Goal: Check status

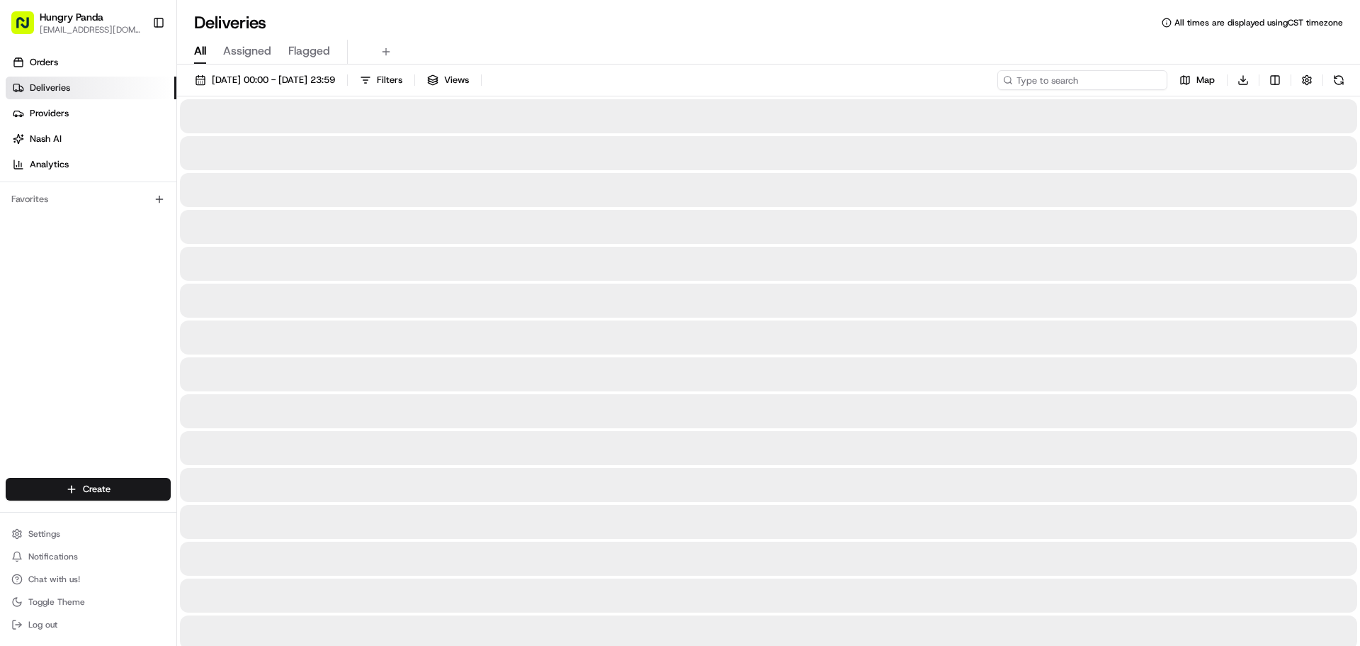
click at [1099, 78] on input at bounding box center [1083, 80] width 170 height 20
click at [1103, 78] on input at bounding box center [1083, 80] width 170 height 20
paste input "6957954395157785871901"
type input "6957954395157785871901"
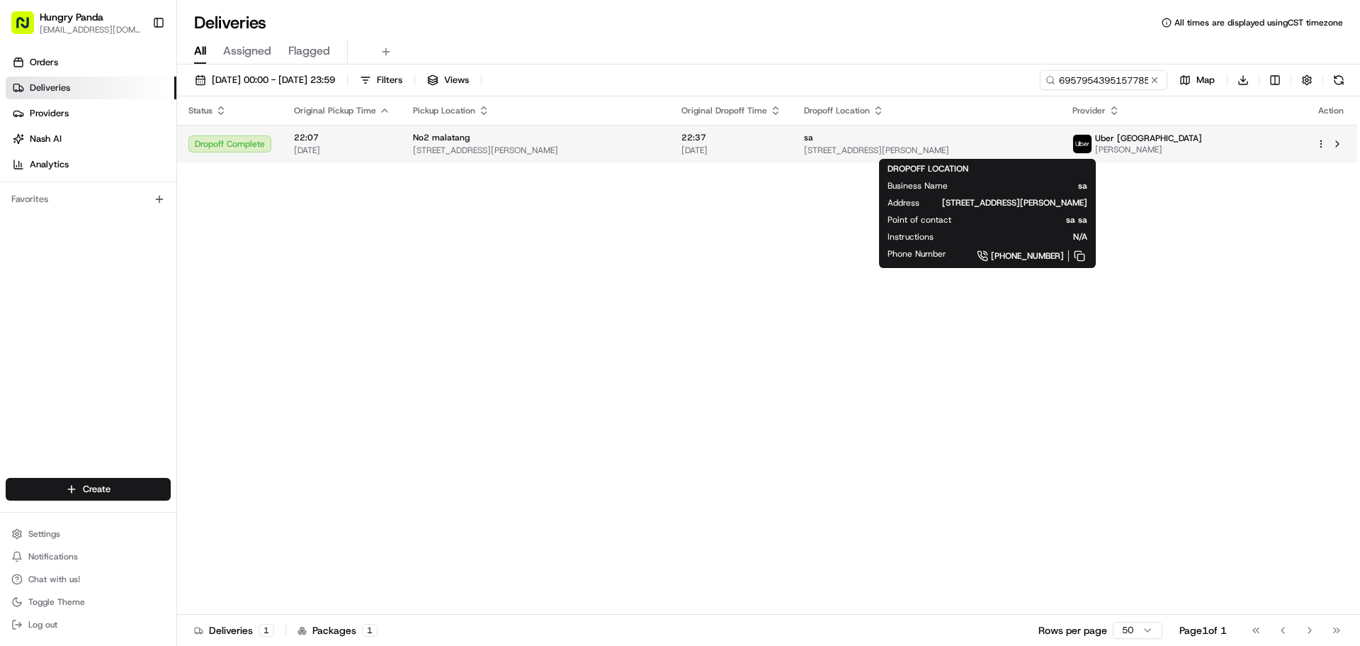
click at [1050, 139] on div "sa" at bounding box center [927, 137] width 246 height 11
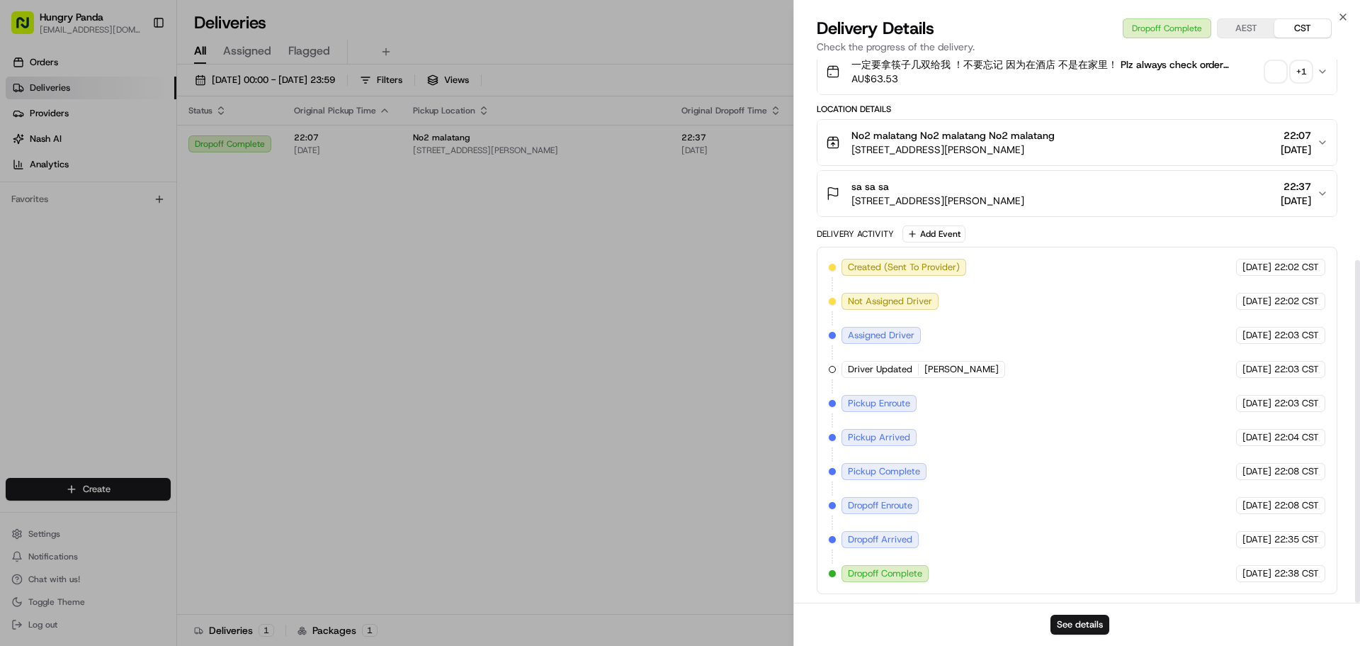
scroll to position [317, 0]
click at [895, 573] on span "Dropoff Complete" at bounding box center [885, 573] width 74 height 13
click at [1059, 623] on button "See details" at bounding box center [1080, 624] width 59 height 20
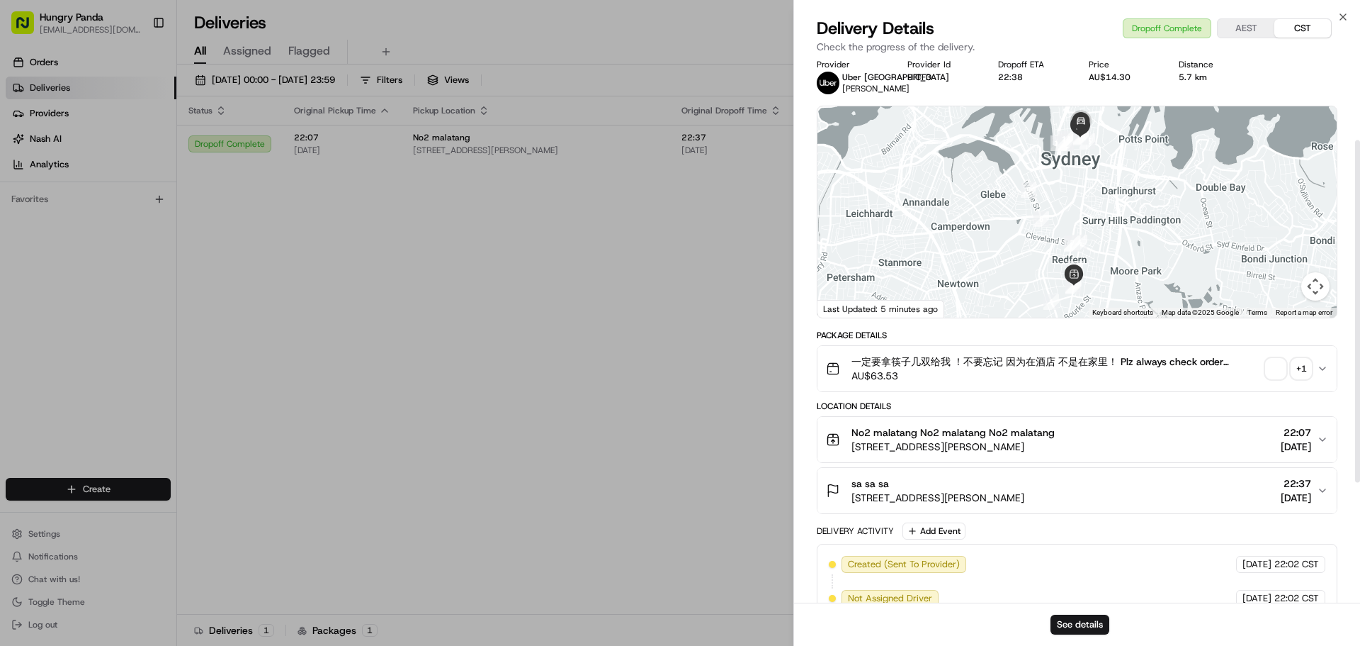
scroll to position [0, 0]
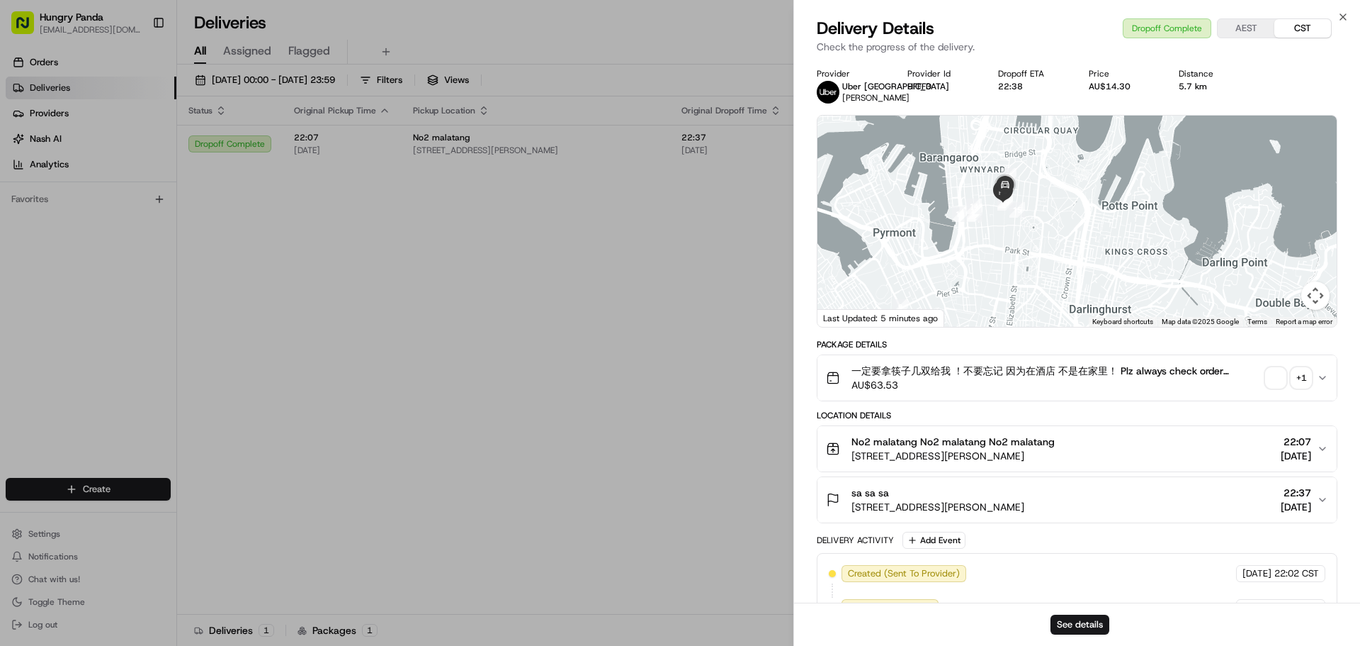
drag, startPoint x: 1073, startPoint y: 265, endPoint x: 1042, endPoint y: 413, distance: 151.5
click at [1042, 413] on div "Provider Uber Australia MUHAMMAD B. Provider Id 9FFF3 Dropoff ETA 22:38 Price A…" at bounding box center [1077, 484] width 521 height 832
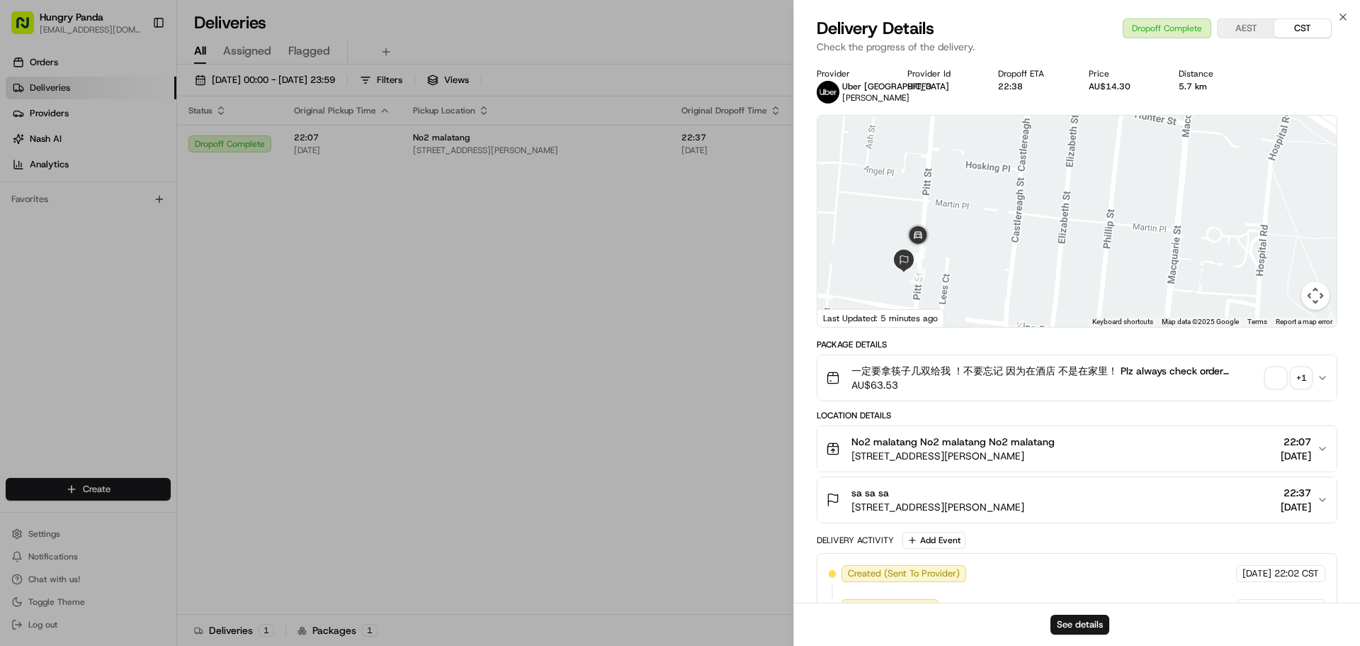
drag, startPoint x: 953, startPoint y: 285, endPoint x: 940, endPoint y: 239, distance: 47.8
click at [987, 221] on div at bounding box center [1077, 220] width 519 height 211
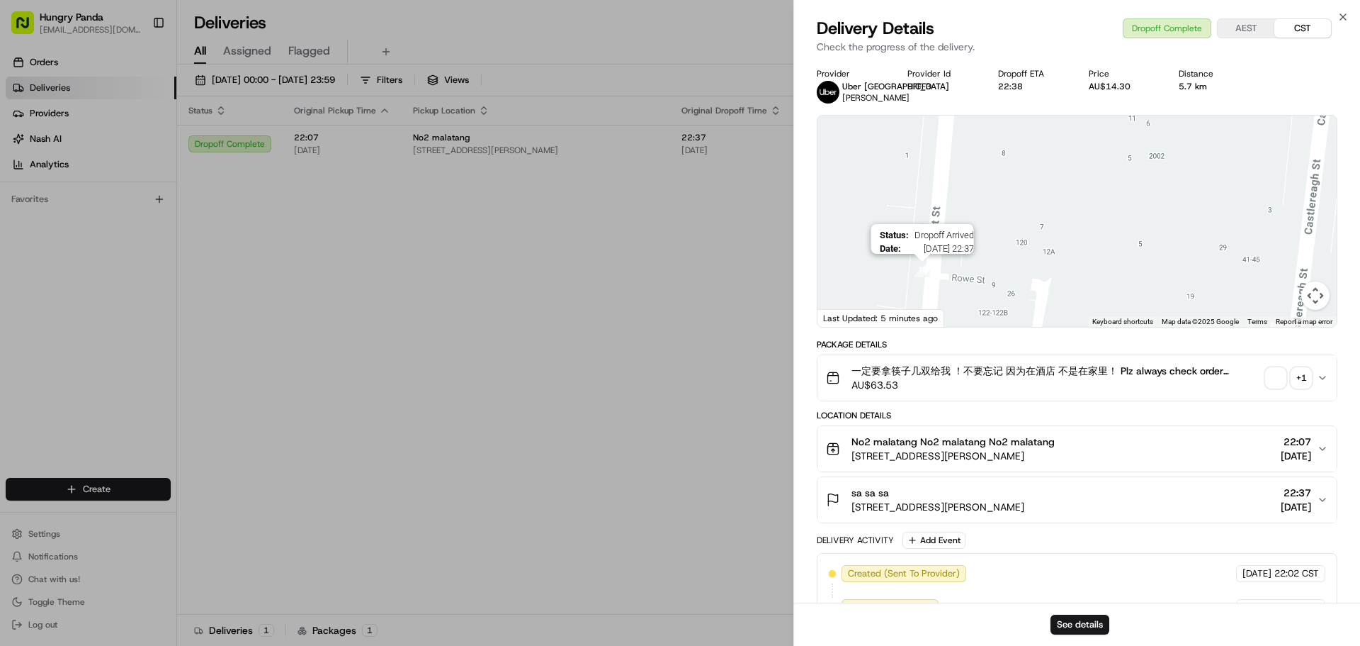
click at [930, 277] on img "18" at bounding box center [923, 269] width 16 height 16
click at [923, 277] on img "18" at bounding box center [923, 269] width 16 height 16
drag, startPoint x: 1006, startPoint y: 227, endPoint x: 1032, endPoint y: 189, distance: 46.4
click at [1032, 189] on div at bounding box center [1077, 220] width 519 height 211
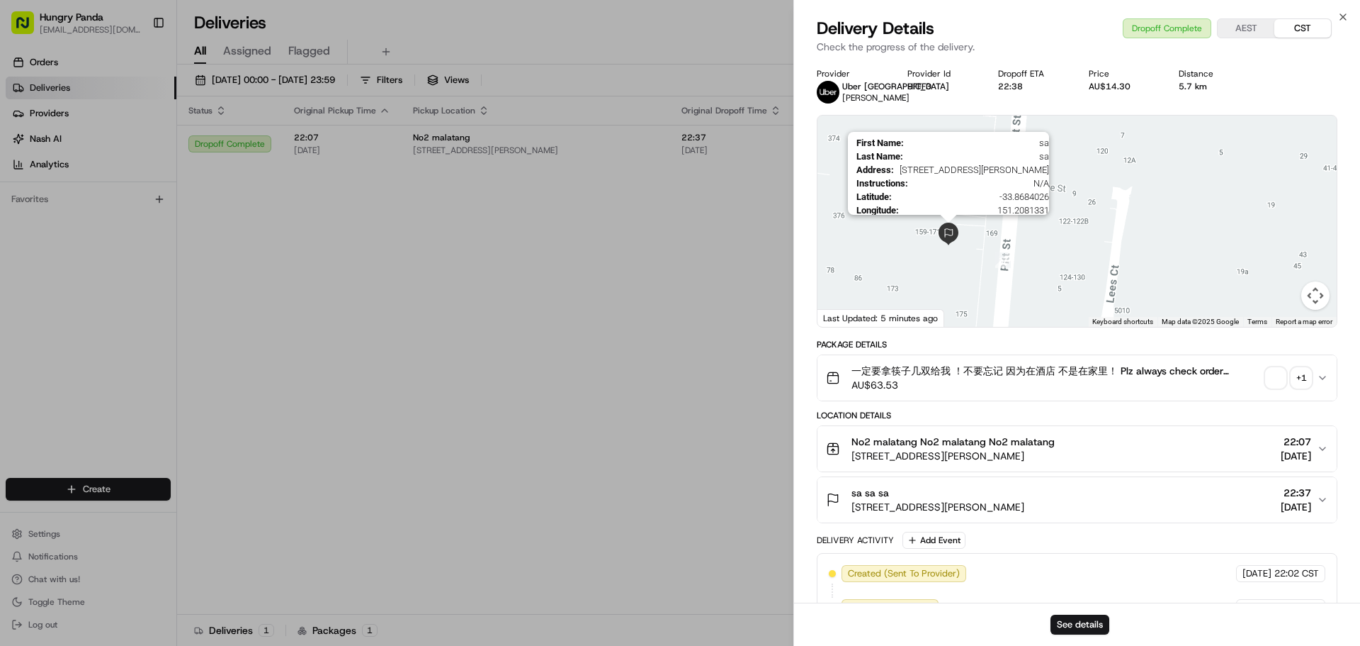
click at [948, 245] on img at bounding box center [948, 233] width 23 height 23
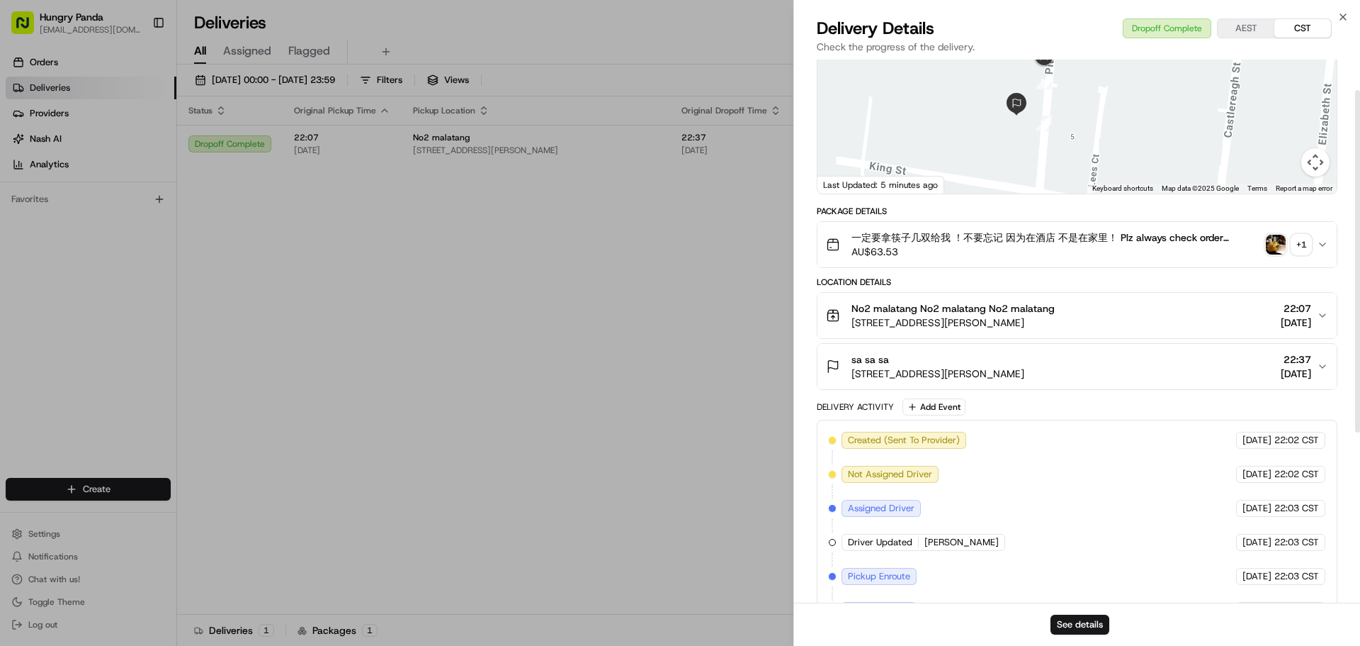
scroll to position [34, 0]
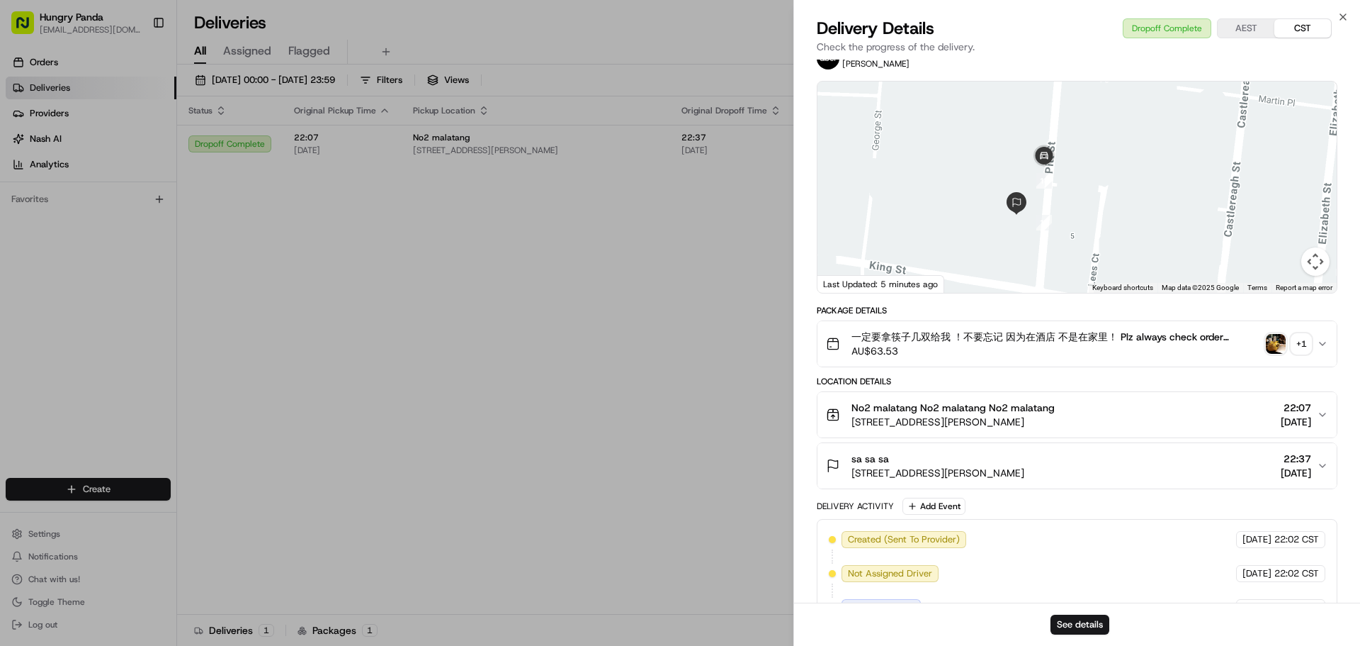
click at [1290, 354] on button "+ 1" at bounding box center [1288, 344] width 45 height 20
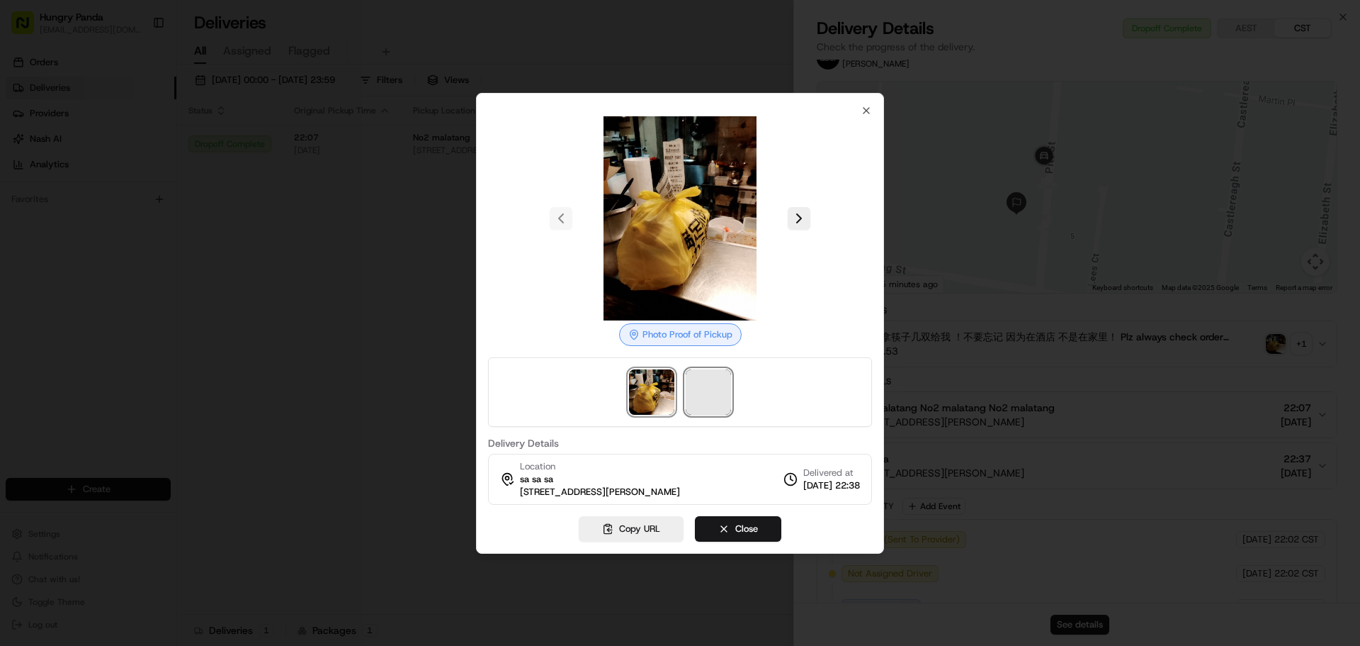
click at [700, 393] on span at bounding box center [708, 391] width 45 height 45
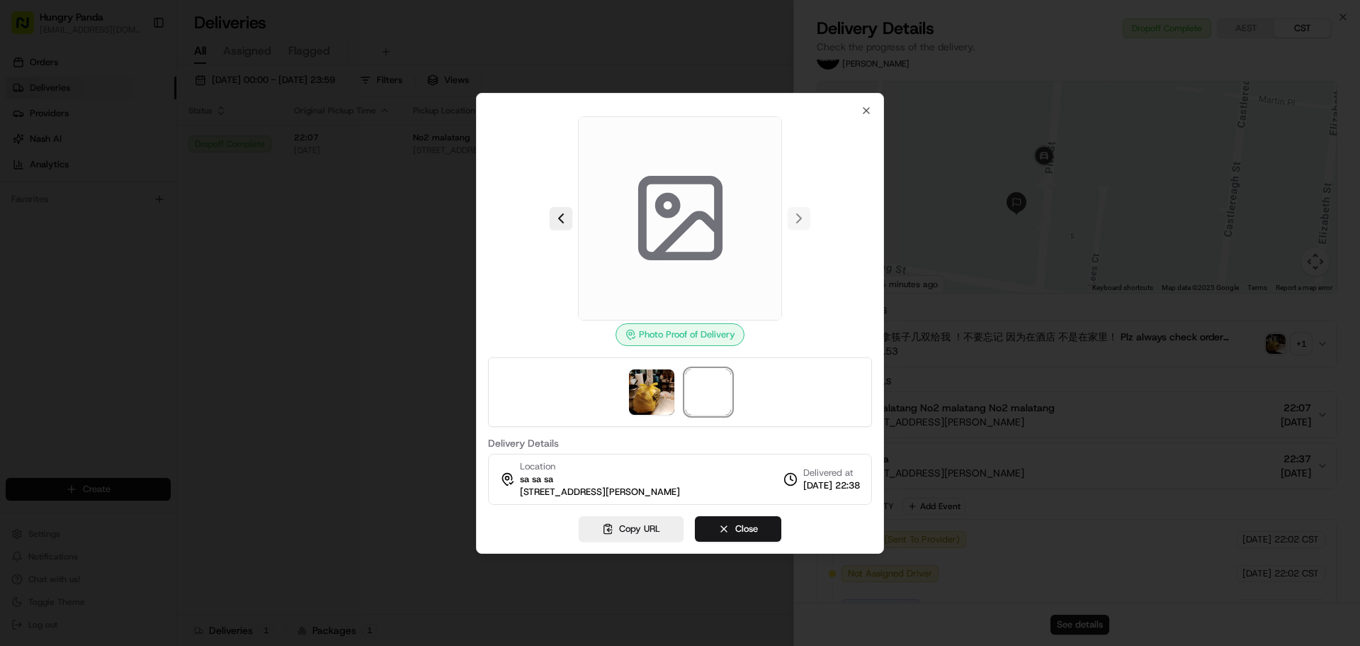
click at [671, 264] on icon at bounding box center [680, 217] width 101 height 101
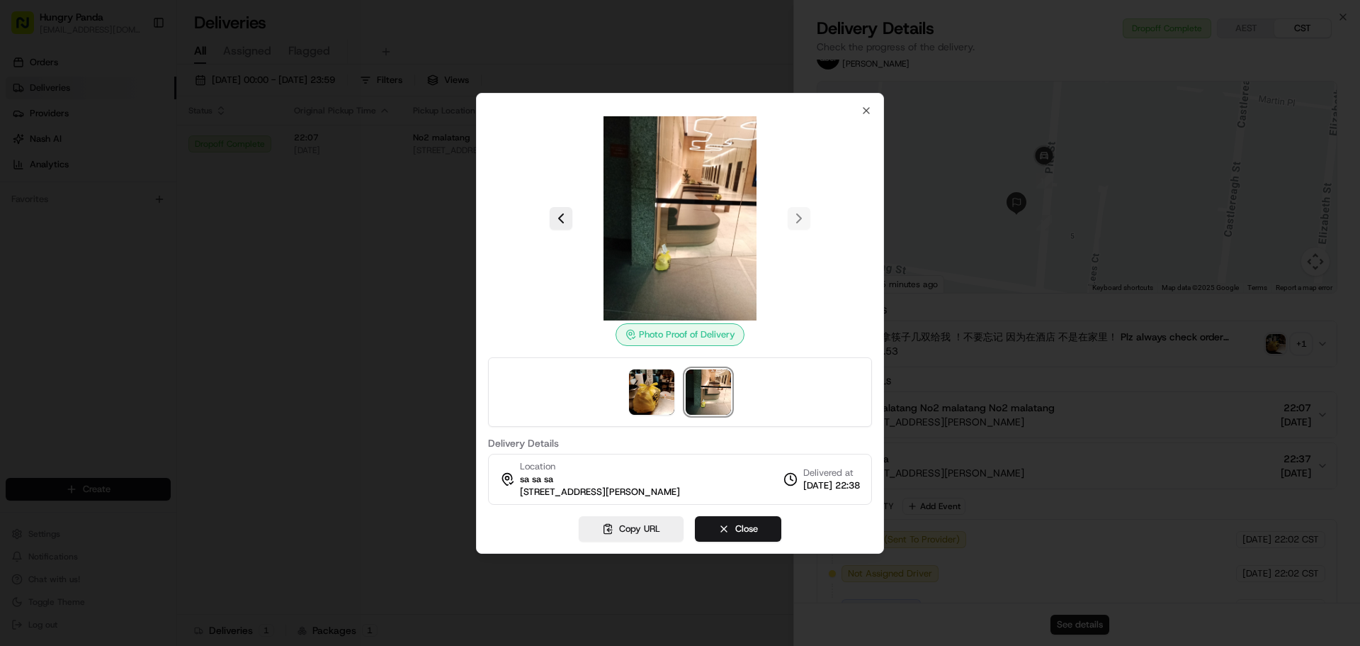
click at [674, 239] on img at bounding box center [680, 218] width 204 height 204
click at [857, 111] on div "Photo Proof of Delivery Delivery Details Location sa sa sa 1 Martin Pl, Sydney …" at bounding box center [680, 305] width 384 height 400
click at [870, 103] on div "Photo Proof of Delivery Delivery Details Location sa sa sa 1 Martin Pl, Sydney …" at bounding box center [680, 323] width 408 height 461
click at [865, 103] on div "Photo Proof of Delivery Delivery Details Location sa sa sa 1 Martin Pl, Sydney …" at bounding box center [680, 323] width 408 height 461
click at [866, 105] on icon "button" at bounding box center [866, 110] width 11 height 11
